Goal: Go to known website: Access a specific website the user already knows

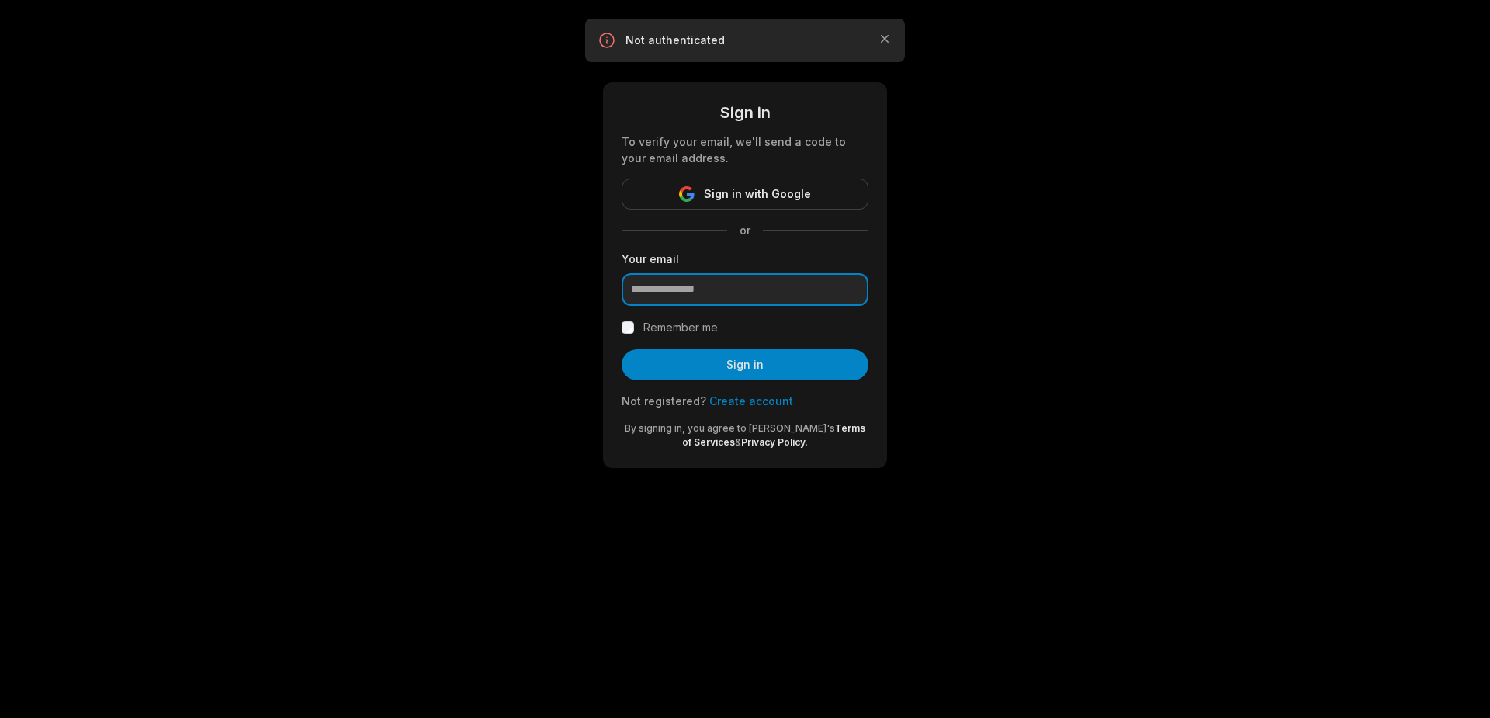
click at [677, 289] on input "email" at bounding box center [745, 289] width 247 height 33
type input "**********"
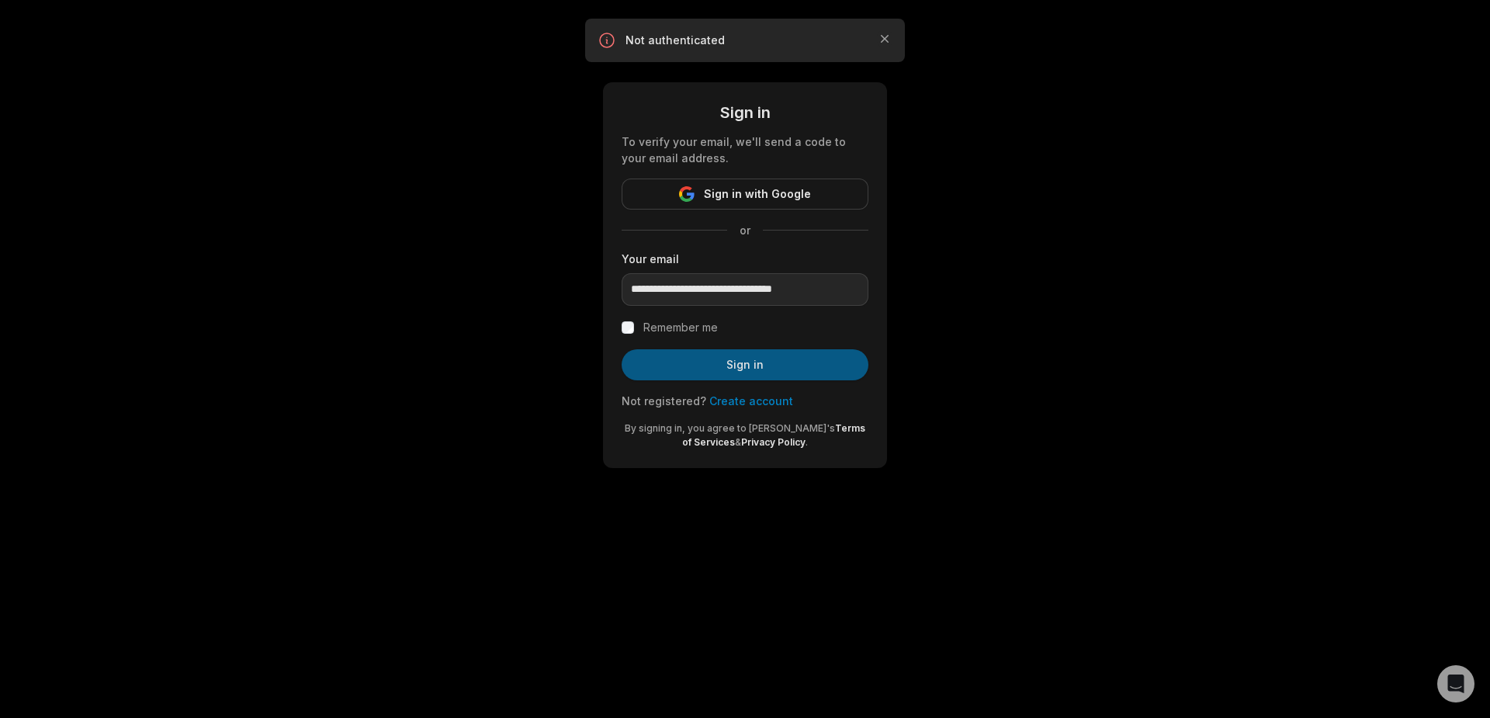
click at [741, 366] on button "Sign in" at bounding box center [745, 364] width 247 height 31
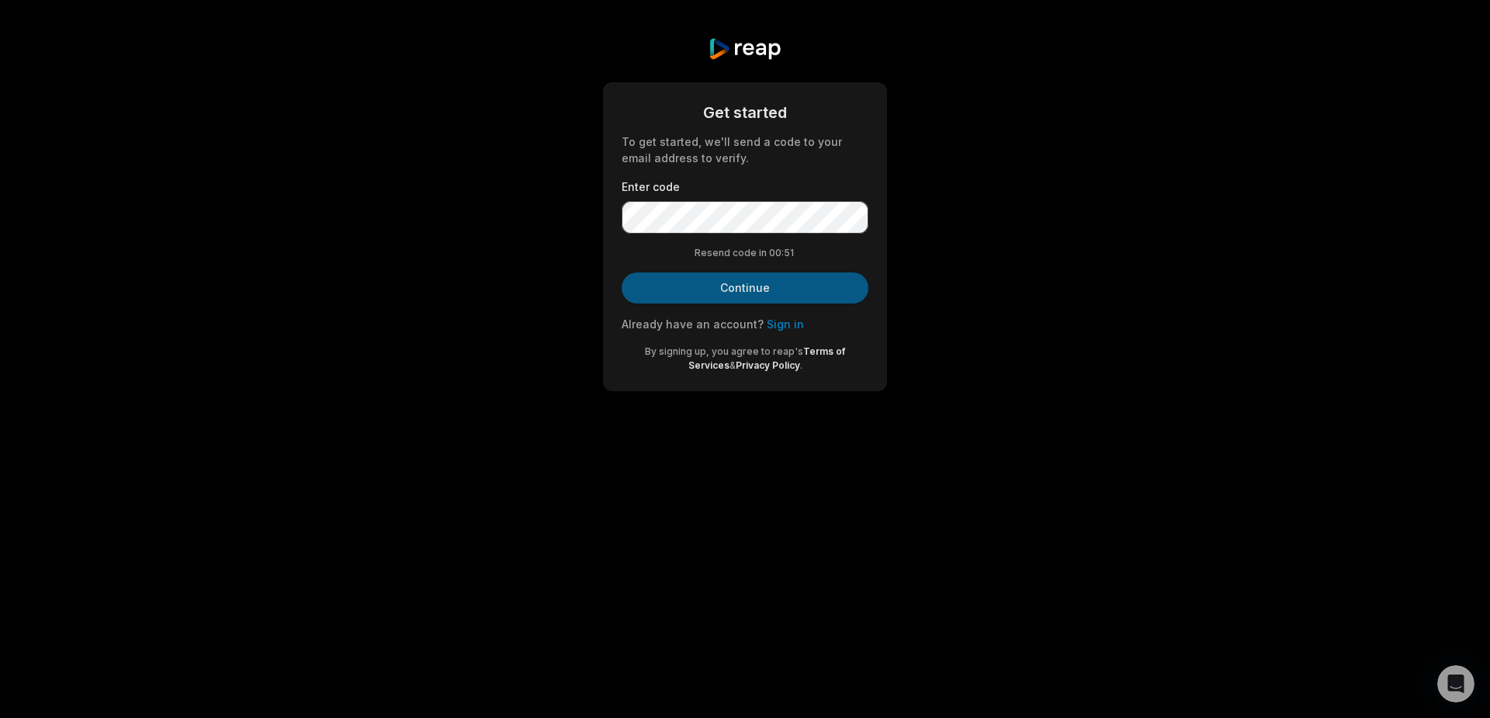
click at [736, 289] on button "Continue" at bounding box center [745, 287] width 247 height 31
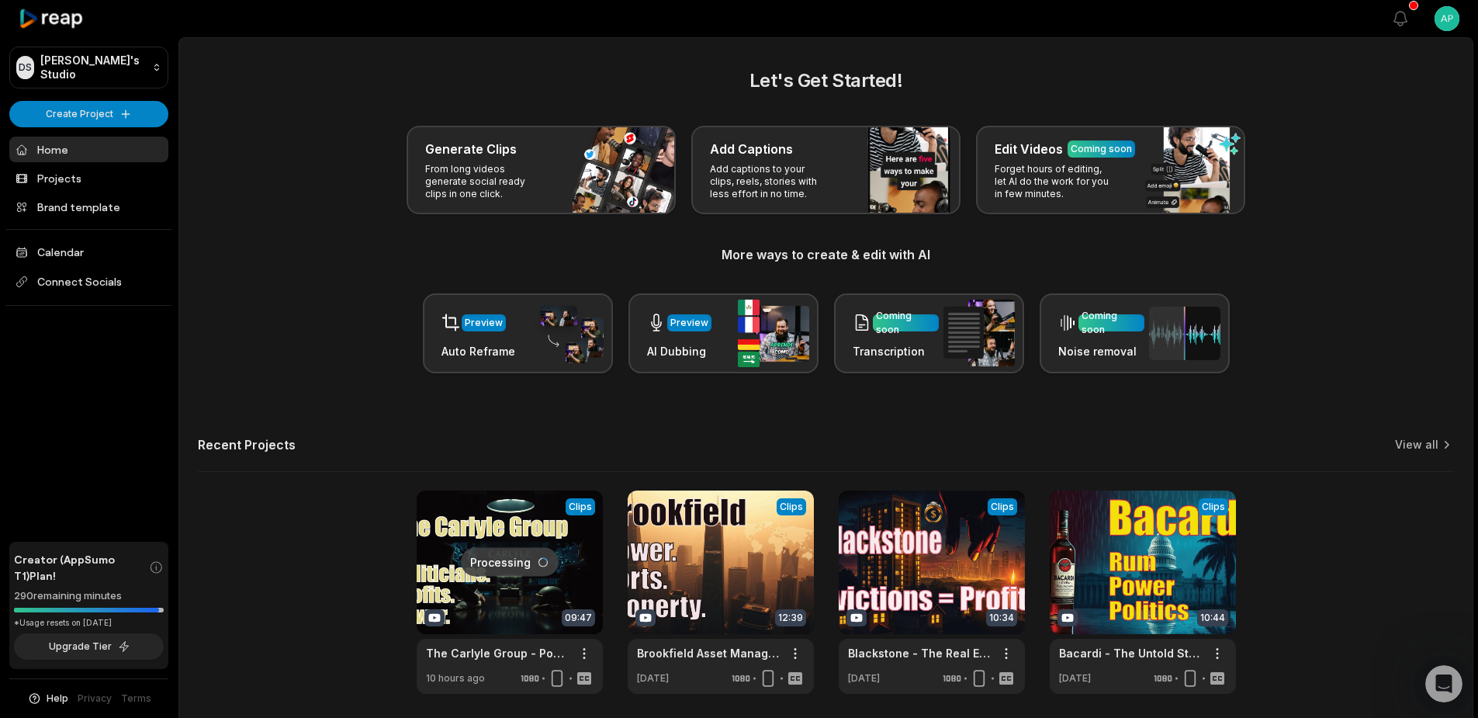
scroll to position [57, 0]
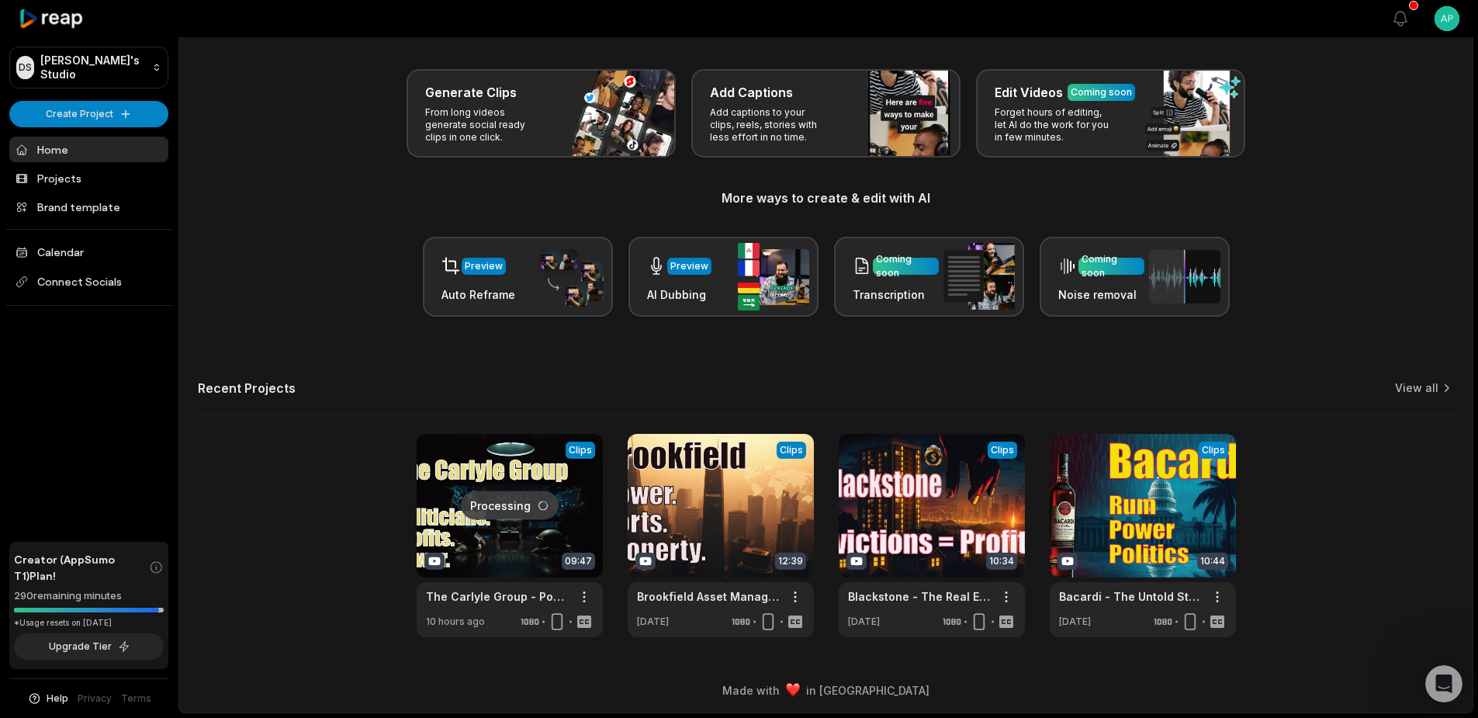
click at [501, 512] on link at bounding box center [510, 535] width 186 height 203
